Goal: Task Accomplishment & Management: Use online tool/utility

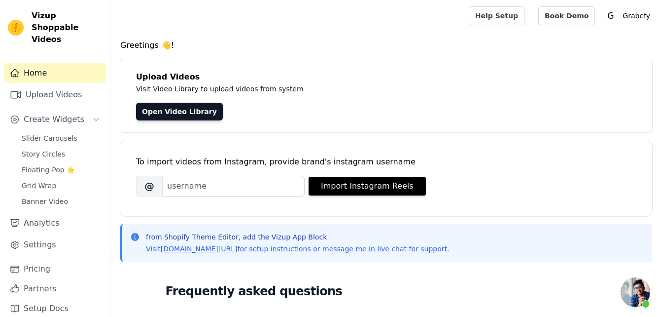
scroll to position [47, 0]
click at [59, 133] on span "Slider Carousels" at bounding box center [50, 138] width 56 height 10
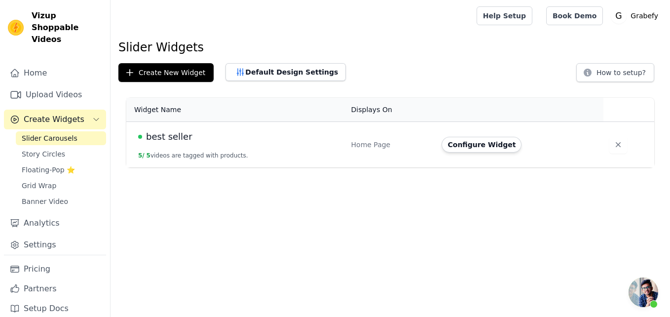
scroll to position [47, 0]
click at [461, 143] on button "Configure Widget" at bounding box center [481, 145] width 80 height 16
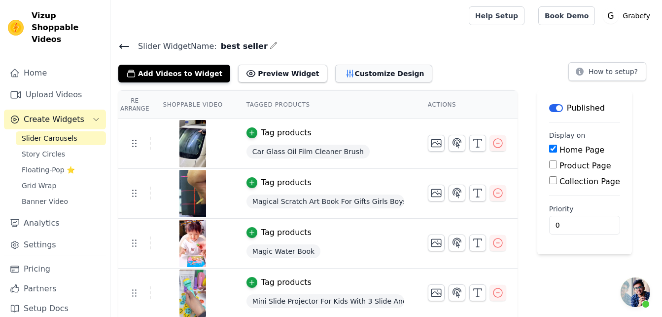
click at [337, 78] on button "Customize Design" at bounding box center [383, 74] width 97 height 18
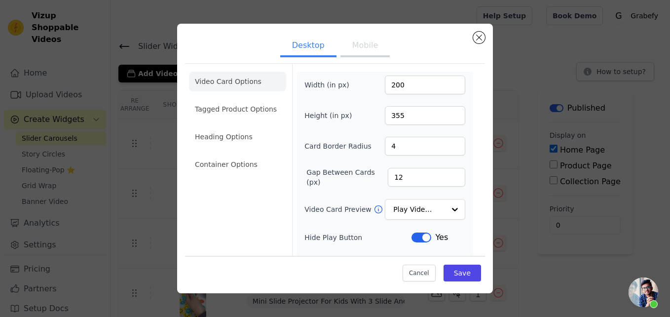
click at [351, 50] on button "Mobile" at bounding box center [364, 47] width 49 height 22
click at [316, 50] on button "Desktop" at bounding box center [308, 47] width 56 height 22
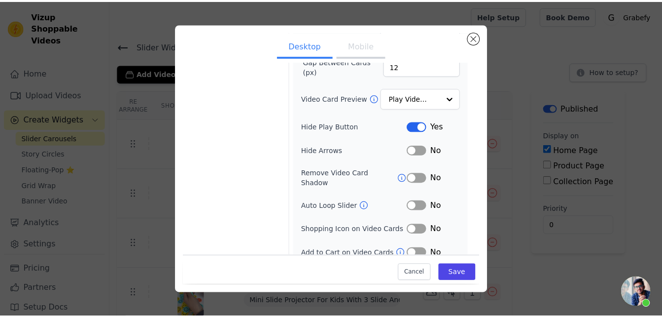
scroll to position [113, 0]
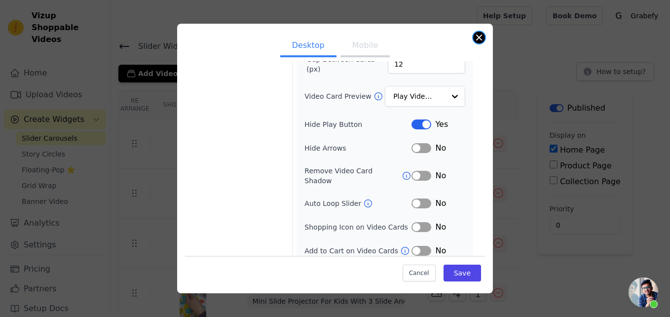
click at [473, 36] on button "Close modal" at bounding box center [479, 38] width 12 height 12
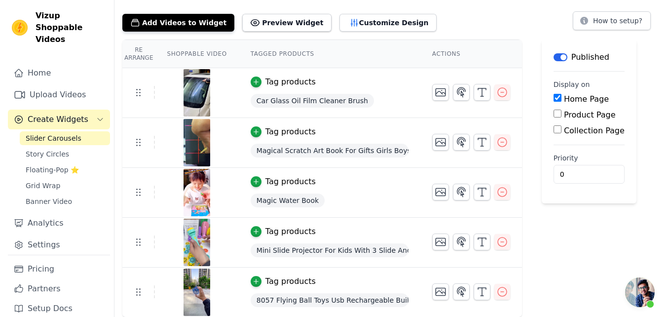
scroll to position [0, 0]
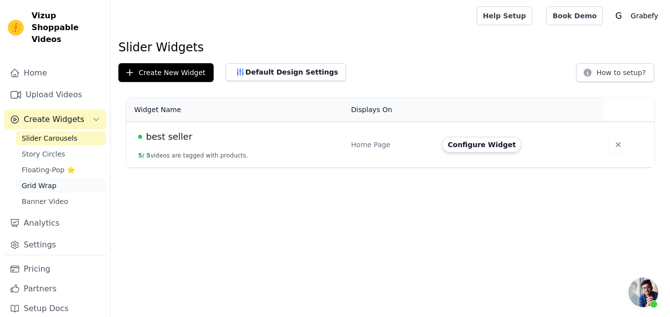
click at [45, 180] on span "Grid Wrap" at bounding box center [39, 185] width 35 height 10
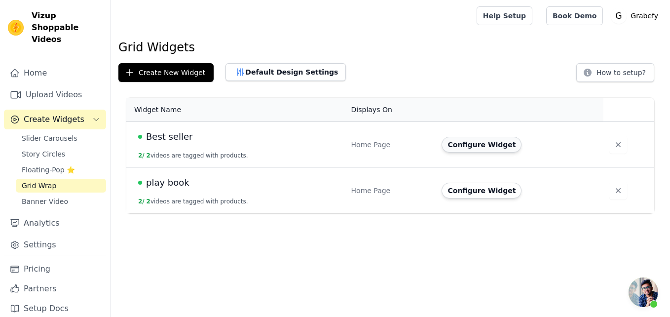
click at [472, 149] on button "Configure Widget" at bounding box center [481, 145] width 80 height 16
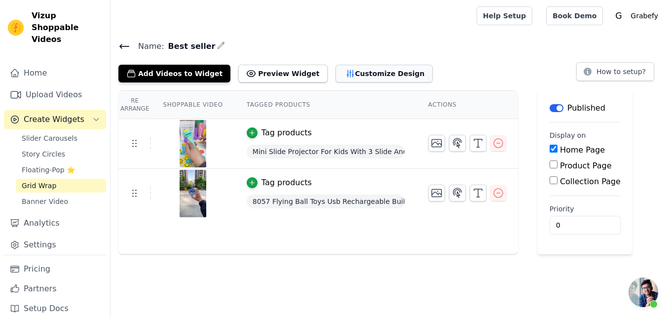
click at [335, 72] on button "Customize Design" at bounding box center [383, 74] width 97 height 18
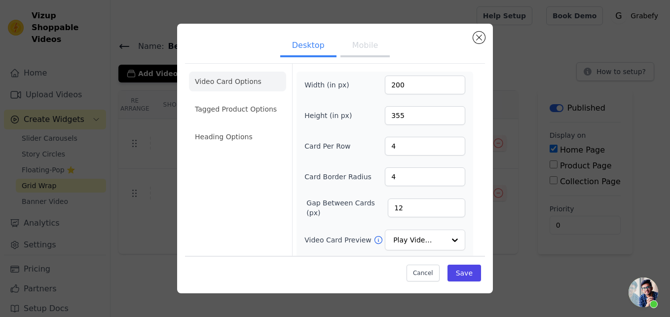
click at [360, 47] on button "Mobile" at bounding box center [364, 47] width 49 height 22
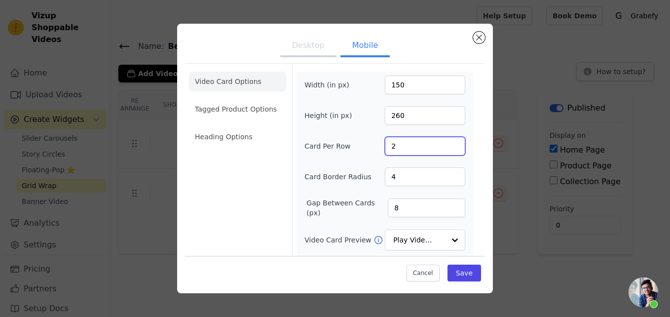
click at [394, 145] on input "2" at bounding box center [425, 146] width 80 height 19
click at [453, 147] on input "1" at bounding box center [425, 146] width 80 height 19
click at [453, 142] on input "2" at bounding box center [425, 146] width 80 height 19
click at [453, 142] on input "3" at bounding box center [425, 146] width 80 height 19
click at [453, 142] on input "4" at bounding box center [425, 146] width 80 height 19
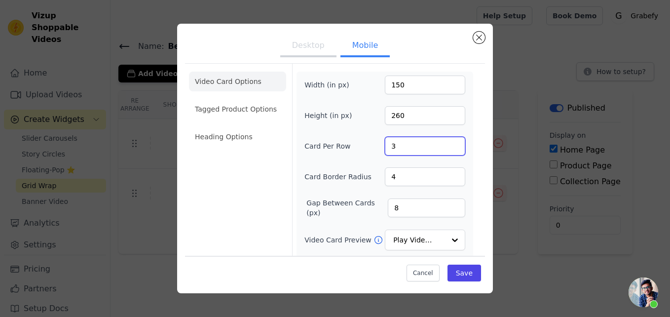
click at [456, 147] on input "3" at bounding box center [425, 146] width 80 height 19
type input "2"
click at [456, 147] on input "2" at bounding box center [425, 146] width 80 height 19
click at [310, 46] on button "Desktop" at bounding box center [308, 47] width 56 height 22
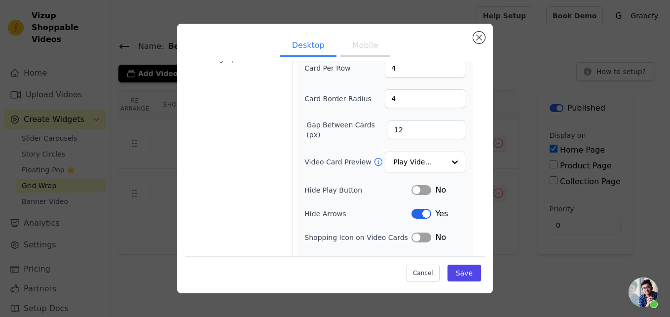
scroll to position [96, 0]
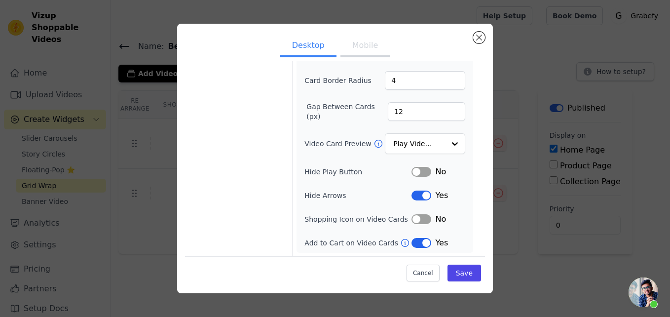
click at [418, 170] on button "Label" at bounding box center [421, 172] width 20 height 10
click at [433, 140] on input "Video Card Preview" at bounding box center [419, 144] width 51 height 20
click at [471, 173] on div "Width (in px) 200 Height (in px) 355 Card Per Row 4 Card Border Radius 4 Gap Be…" at bounding box center [384, 113] width 177 height 277
click at [468, 273] on button "Save" at bounding box center [464, 272] width 34 height 17
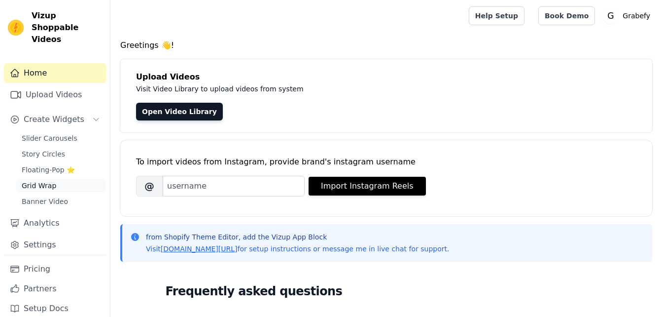
click at [49, 180] on span "Grid Wrap" at bounding box center [39, 185] width 35 height 10
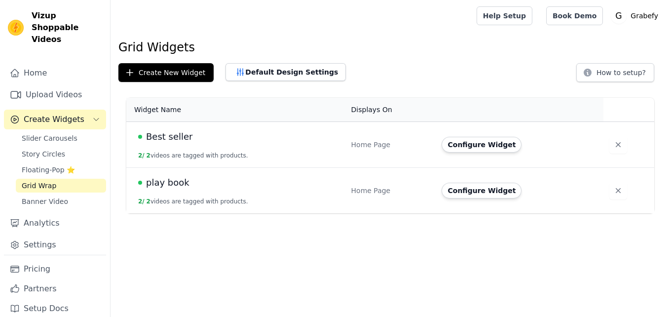
click at [205, 155] on button "2 / 2 videos are tagged with products." at bounding box center [193, 155] width 110 height 8
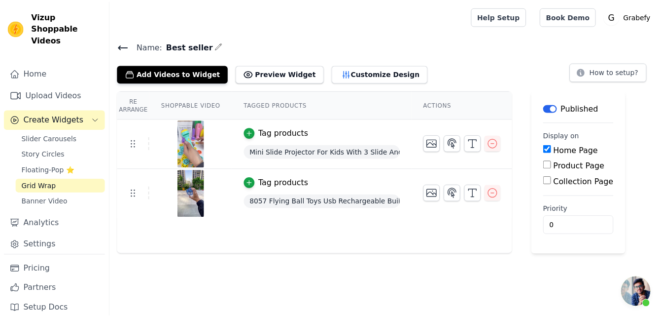
scroll to position [47, 0]
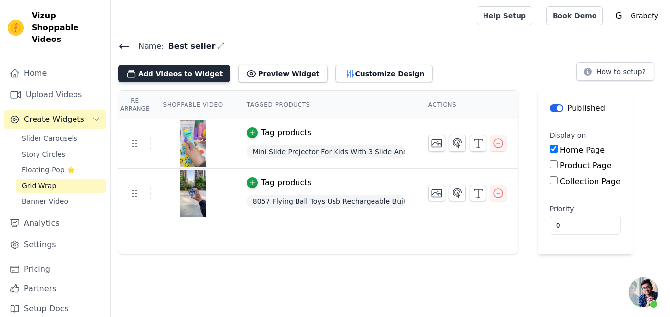
click at [185, 73] on button "Add Videos to Widget" at bounding box center [174, 74] width 112 height 18
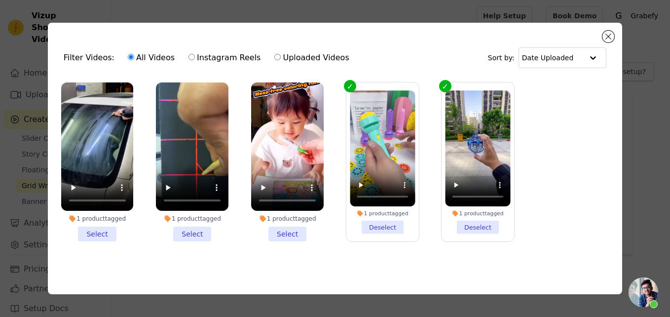
click at [292, 230] on li "1 product tagged Select" at bounding box center [287, 161] width 72 height 159
click at [0, 0] on input "1 product tagged Select" at bounding box center [0, 0] width 0 height 0
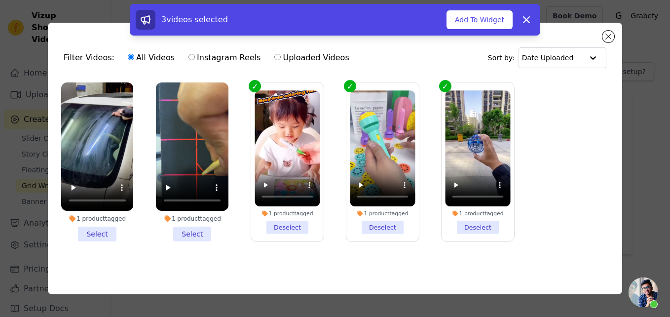
click at [108, 229] on li "1 product tagged Select" at bounding box center [97, 161] width 72 height 159
click at [0, 0] on input "1 product tagged Select" at bounding box center [0, 0] width 0 height 0
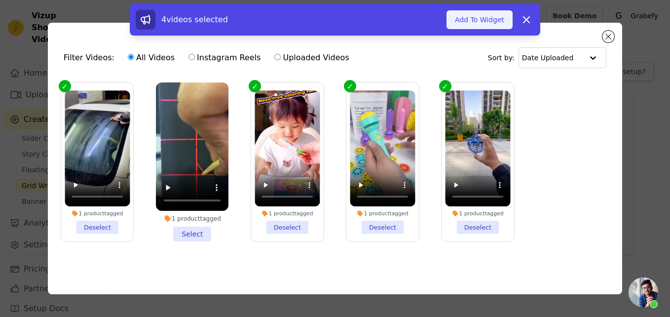
click at [490, 17] on button "Add To Widget" at bounding box center [479, 19] width 66 height 19
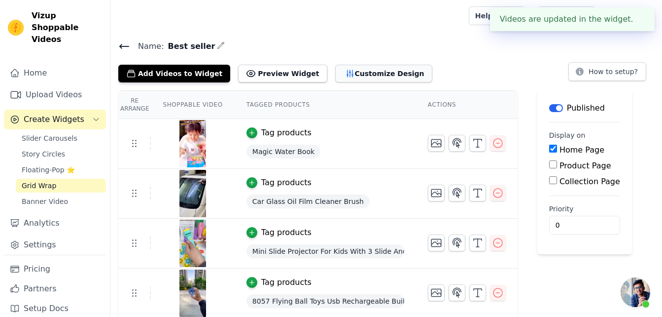
click at [347, 75] on icon "button" at bounding box center [350, 73] width 6 height 7
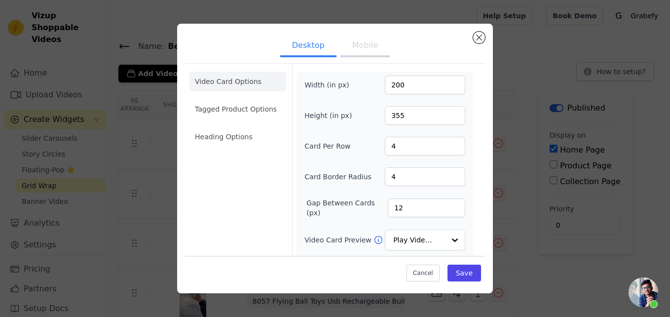
click at [369, 44] on button "Mobile" at bounding box center [364, 47] width 49 height 22
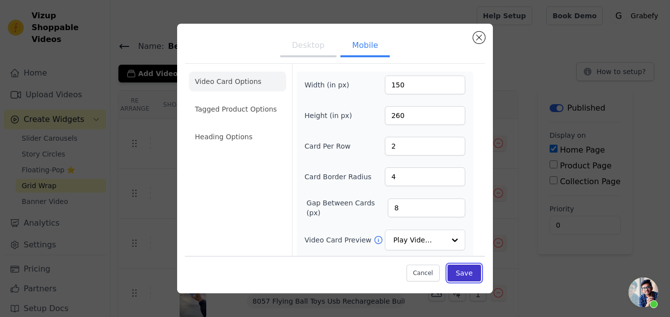
click at [460, 279] on button "Save" at bounding box center [464, 272] width 34 height 17
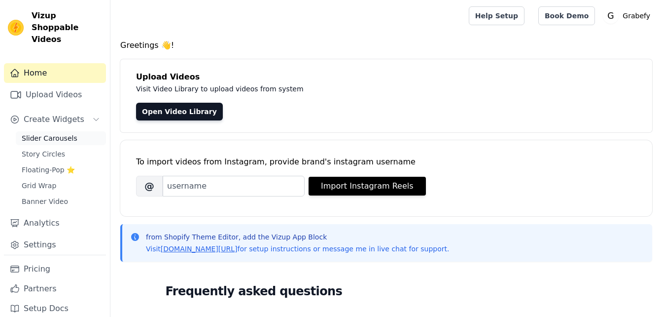
click at [49, 133] on span "Slider Carousels" at bounding box center [50, 138] width 56 height 10
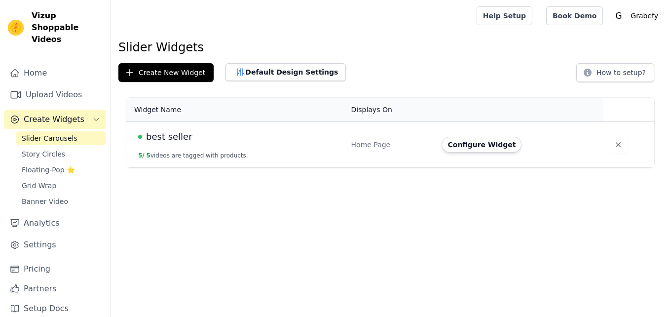
click at [220, 141] on div "best seller" at bounding box center [238, 137] width 201 height 14
click at [287, 64] on button "Default Design Settings" at bounding box center [285, 72] width 120 height 18
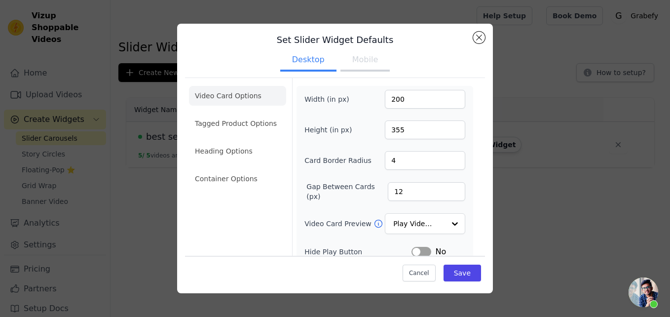
scroll to position [0, 0]
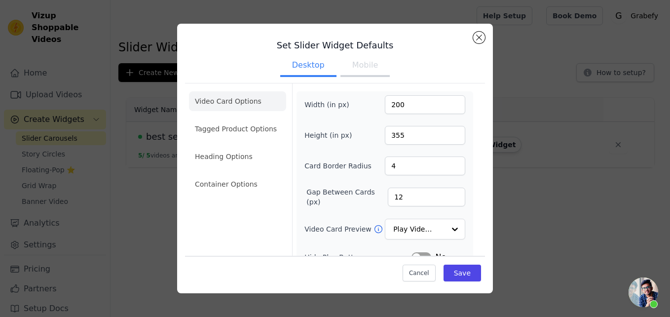
click at [355, 61] on button "Mobile" at bounding box center [364, 66] width 49 height 22
click at [482, 31] on div "Set Slider Widget Defaults Desktop Mobile Video Card Options Tagged Product Opt…" at bounding box center [335, 158] width 316 height 269
click at [480, 36] on button "Close modal" at bounding box center [479, 38] width 12 height 12
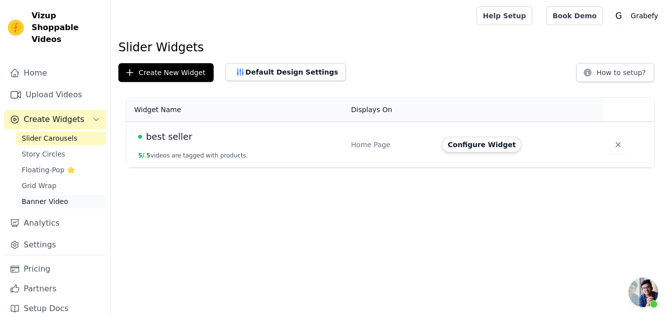
click at [59, 196] on span "Banner Video" at bounding box center [45, 201] width 46 height 10
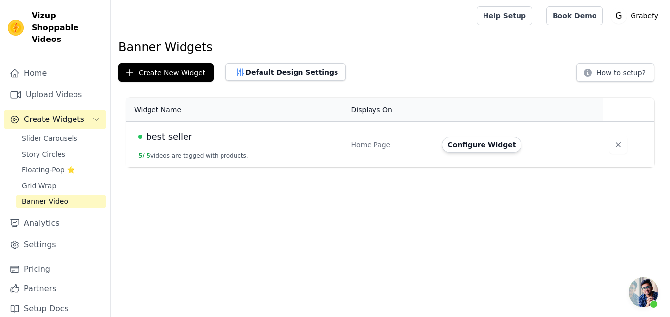
click at [263, 139] on div "best seller" at bounding box center [238, 137] width 201 height 14
click at [283, 69] on button "Default Design Settings" at bounding box center [285, 72] width 120 height 18
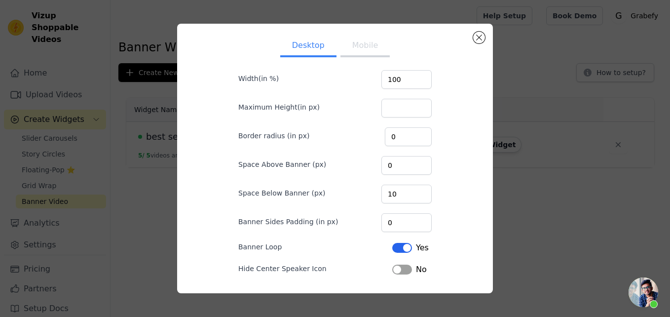
scroll to position [93, 0]
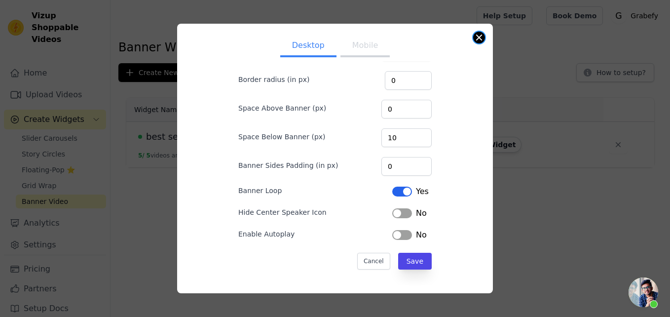
click at [479, 36] on button "Close modal" at bounding box center [479, 38] width 12 height 12
